Goal: Communication & Community: Ask a question

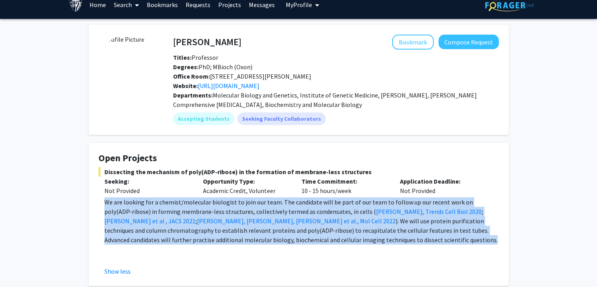
scroll to position [8, 0]
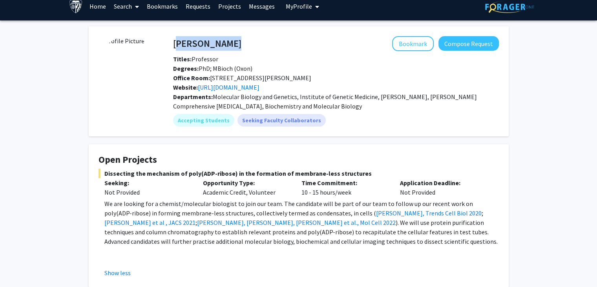
drag, startPoint x: 174, startPoint y: 39, endPoint x: 267, endPoint y: 44, distance: 93.2
click at [267, 44] on div "[PERSON_NAME] Bookmark Compose Request" at bounding box center [336, 43] width 338 height 15
copy h4 "[PERSON_NAME]"
click at [481, 45] on button "Compose Request" at bounding box center [469, 43] width 60 height 15
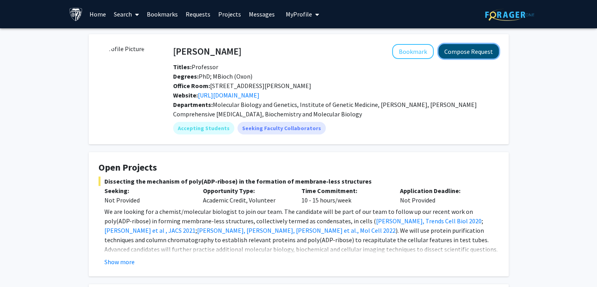
click at [470, 55] on button "Compose Request" at bounding box center [469, 51] width 60 height 15
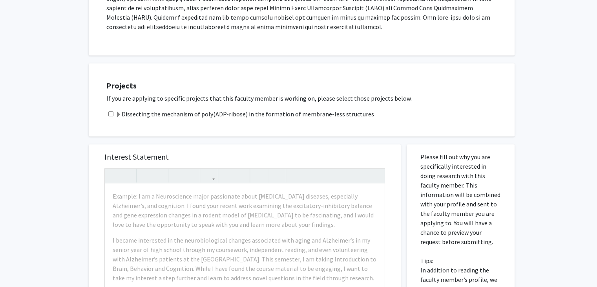
scroll to position [398, 0]
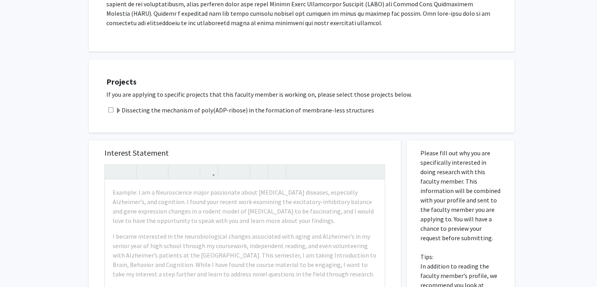
click at [106, 105] on div "Dissecting the mechanism of poly(ADP-ribose) in the formation of membrane-less …" at bounding box center [306, 109] width 401 height 9
click at [112, 107] on input "checkbox" at bounding box center [110, 109] width 5 height 5
checkbox input "true"
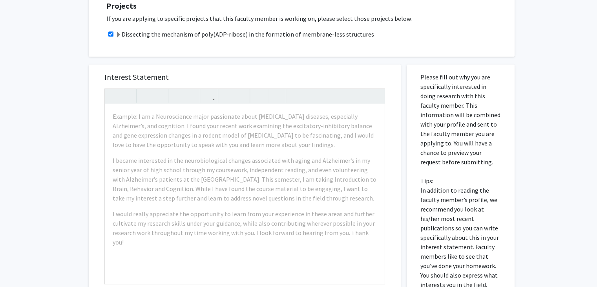
scroll to position [489, 0]
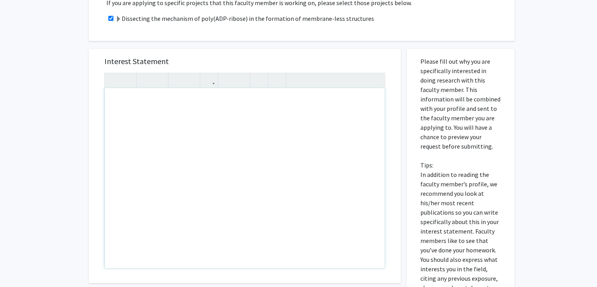
click at [195, 124] on div "Note to users with screen readers: Please press Alt+0 or Option+0 to deactivate…" at bounding box center [245, 178] width 280 height 180
paste div "Note to users with screen readers: Please press Alt+0 or Option+0 to deactivate…"
type textarea "<l>Ipsu Do. Sitam,</c><ad><e>S doei temp incidid utlab etd magn. Al enim ad Min…"
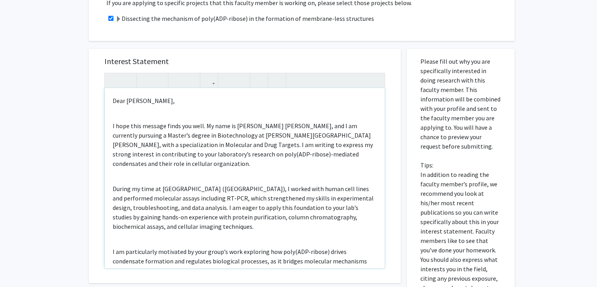
click at [112, 107] on div "Dear [PERSON_NAME], I hope this message finds you well. My name is [PERSON_NAME…" at bounding box center [245, 178] width 280 height 180
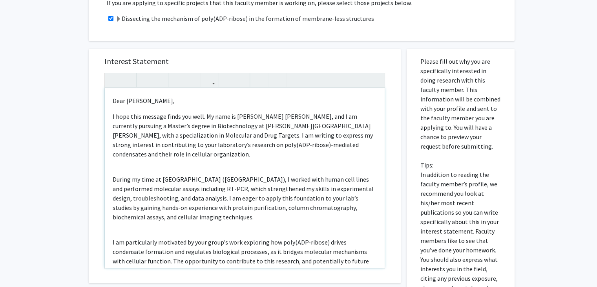
click at [112, 161] on div "Dear [PERSON_NAME], I hope this message finds you well. My name is [PERSON_NAME…" at bounding box center [245, 178] width 280 height 180
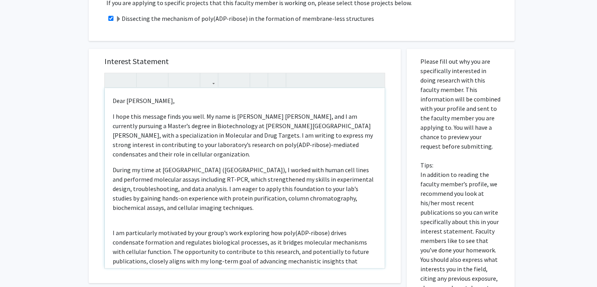
click at [112, 216] on div "Dear [PERSON_NAME], I hope this message finds you well. My name is [PERSON_NAME…" at bounding box center [245, 178] width 280 height 180
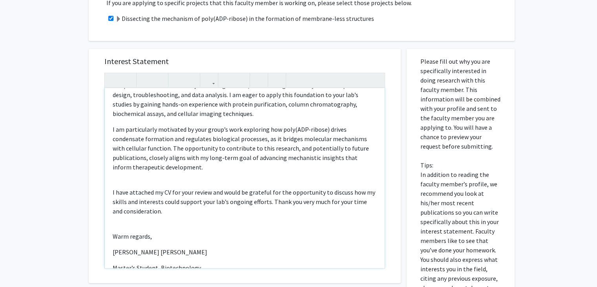
scroll to position [90, 0]
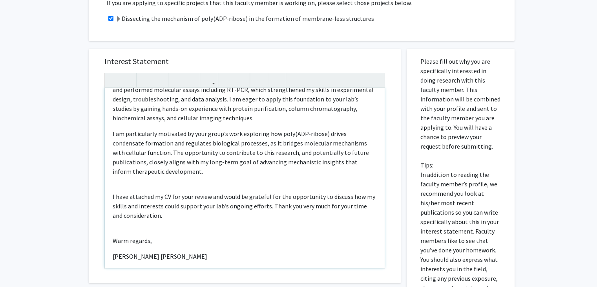
click at [112, 178] on div "Dear [PERSON_NAME], I hope this message finds you well. My name is [PERSON_NAME…" at bounding box center [245, 178] width 280 height 180
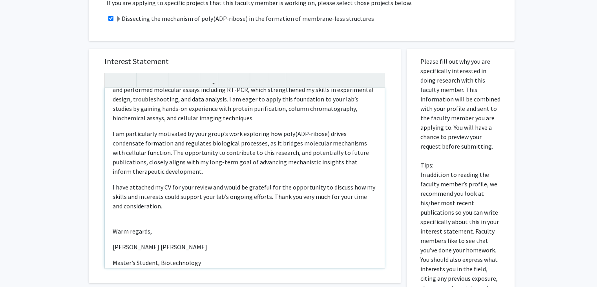
click at [115, 212] on div "Dear [PERSON_NAME], I hope this message finds you well. My name is [PERSON_NAME…" at bounding box center [245, 178] width 280 height 180
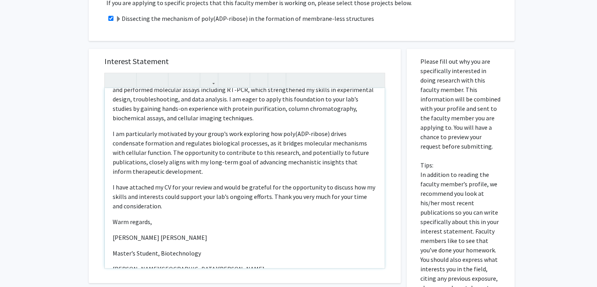
click at [113, 221] on div "Dear [PERSON_NAME], I hope this message finds you well. My name is [PERSON_NAME…" at bounding box center [245, 178] width 280 height 180
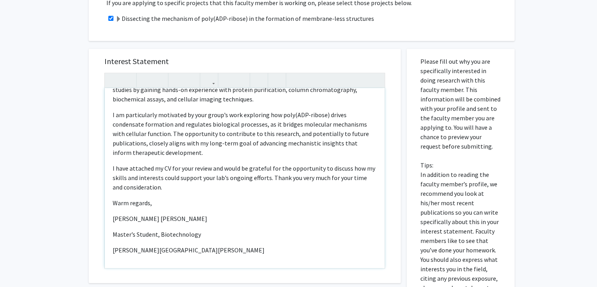
scroll to position [109, 0]
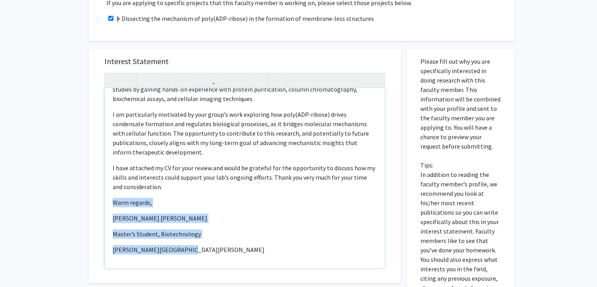
drag, startPoint x: 183, startPoint y: 242, endPoint x: 109, endPoint y: 190, distance: 90.5
click at [109, 190] on div "Dear [PERSON_NAME], I hope this message finds you well. My name is [PERSON_NAME…" at bounding box center [245, 178] width 280 height 180
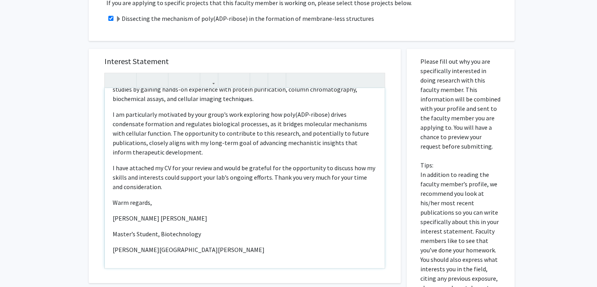
scroll to position [62, 0]
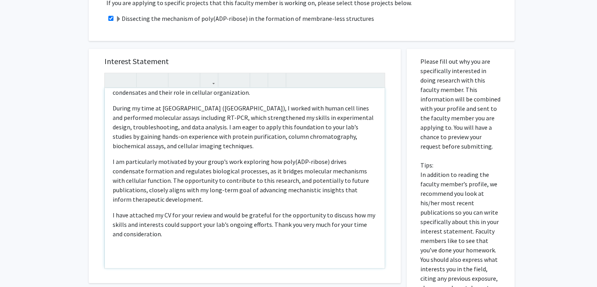
click at [222, 210] on p "I have attached my CV for your review and would be grateful for the opportunity…" at bounding box center [245, 224] width 264 height 28
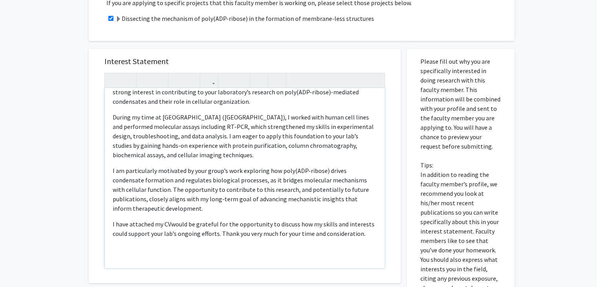
scroll to position [52, 0]
type textarea "<l>Ipsu Do. Sitam,</c><a>E sedd eius tempori utlab etd magn. Al enim ad Minimve…"
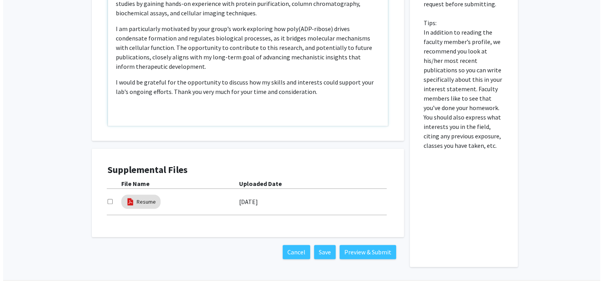
scroll to position [643, 0]
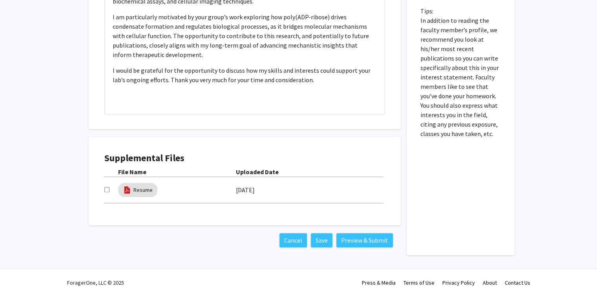
click at [106, 187] on input "checkbox" at bounding box center [106, 189] width 5 height 5
checkbox input "true"
click at [367, 233] on button "Preview & Submit" at bounding box center [365, 240] width 57 height 14
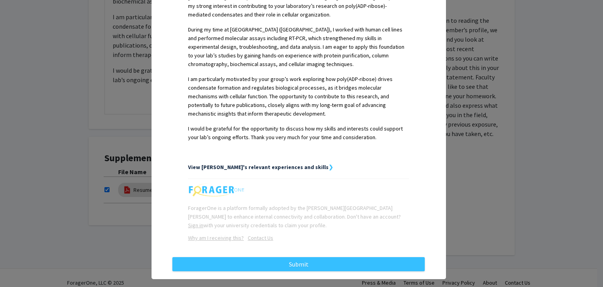
scroll to position [265, 0]
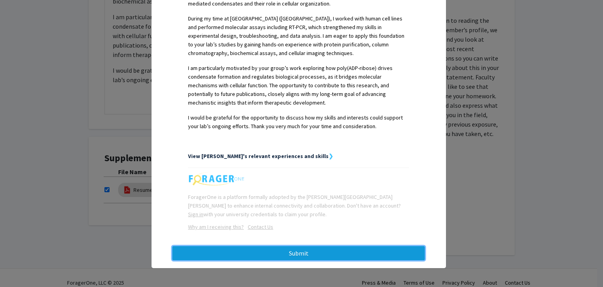
click at [300, 254] on button "Submit" at bounding box center [298, 253] width 253 height 14
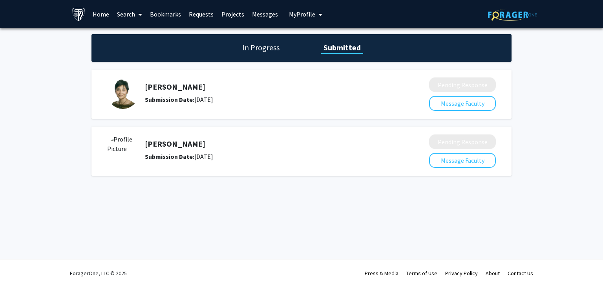
click at [126, 148] on img at bounding box center [122, 149] width 31 height 31
click at [177, 145] on h5 "[PERSON_NAME]" at bounding box center [266, 143] width 243 height 9
click at [135, 156] on img at bounding box center [122, 149] width 31 height 31
click at [132, 154] on img at bounding box center [122, 149] width 31 height 31
click at [97, 13] on link "Home" at bounding box center [101, 13] width 24 height 27
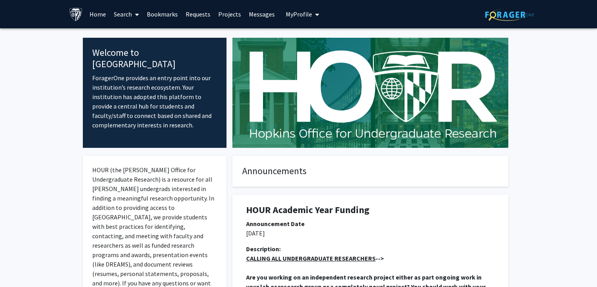
click at [123, 13] on link "Search" at bounding box center [126, 13] width 33 height 27
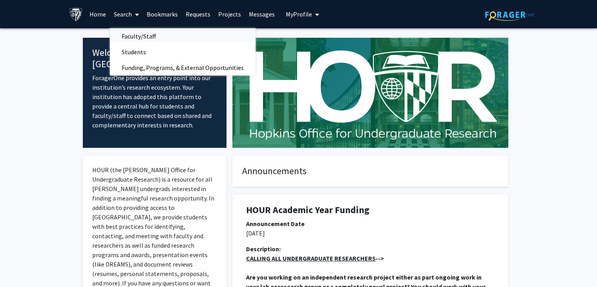
click at [134, 31] on span "Faculty/Staff" at bounding box center [139, 36] width 58 height 16
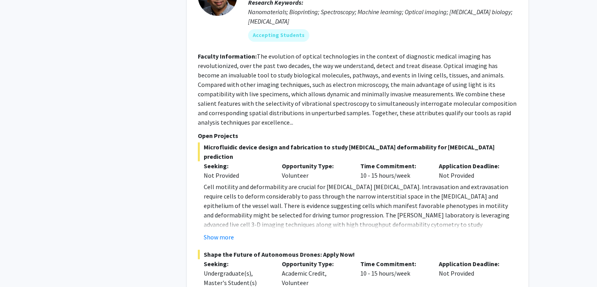
scroll to position [3787, 0]
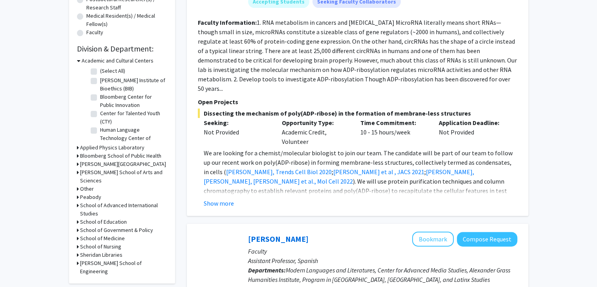
scroll to position [203, 0]
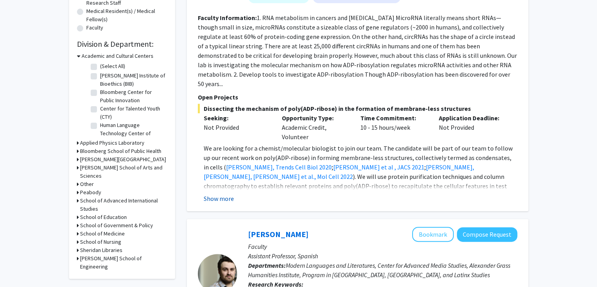
click at [226, 194] on button "Show more" at bounding box center [219, 198] width 30 height 9
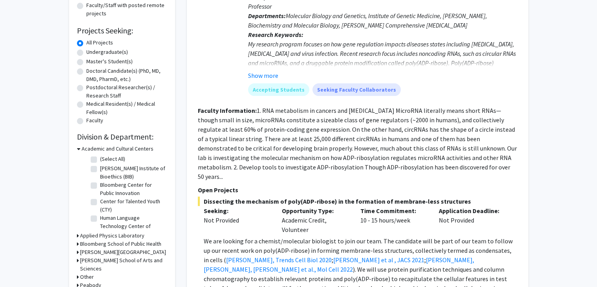
scroll to position [108, 0]
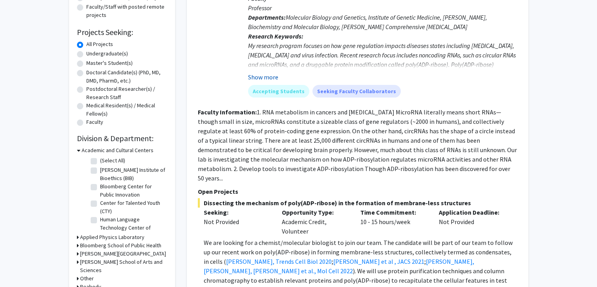
click at [270, 77] on button "Show more" at bounding box center [263, 76] width 30 height 9
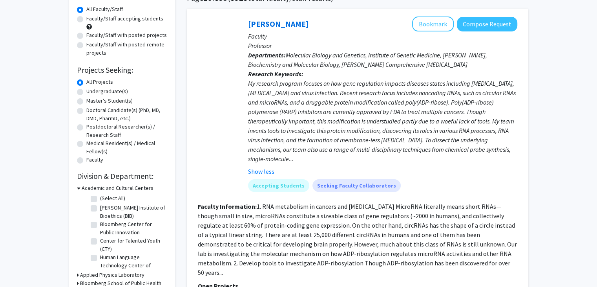
scroll to position [72, 0]
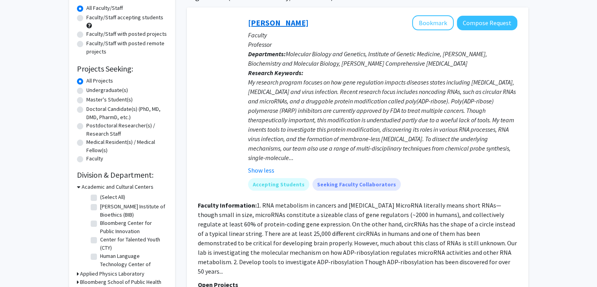
click at [309, 24] on link "[PERSON_NAME]" at bounding box center [278, 23] width 60 height 10
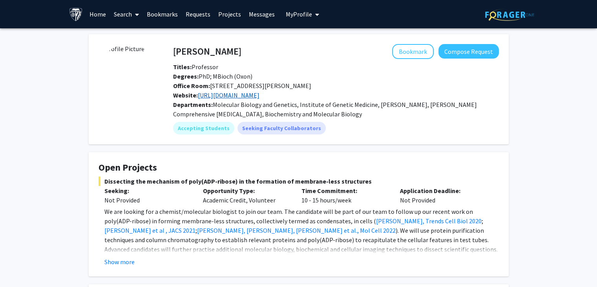
click at [254, 94] on link "[URL][DOMAIN_NAME]" at bounding box center [229, 95] width 62 height 8
drag, startPoint x: 173, startPoint y: 51, endPoint x: 255, endPoint y: 54, distance: 82.1
click at [255, 54] on div "[PERSON_NAME] Bookmark Compose Request" at bounding box center [336, 51] width 338 height 15
copy h4 "[PERSON_NAME]"
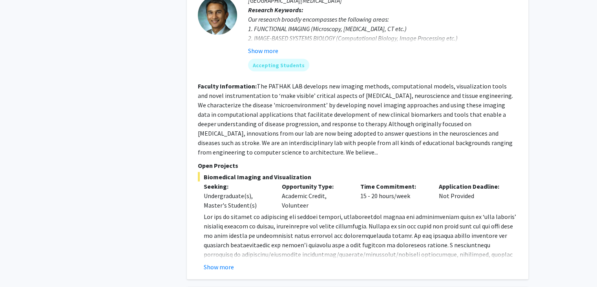
scroll to position [1431, 0]
